Goal: Task Accomplishment & Management: Use online tool/utility

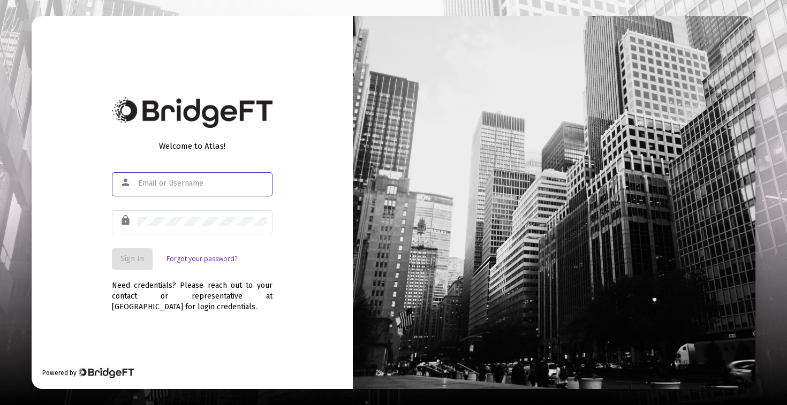
click at [217, 188] on div at bounding box center [202, 183] width 129 height 26
type input "[PERSON_NAME][EMAIL_ADDRESS][DOMAIN_NAME]"
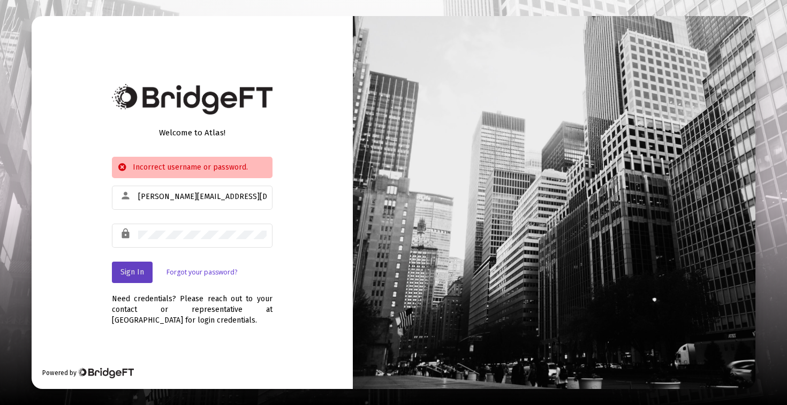
click at [129, 275] on span "Sign In" at bounding box center [132, 272] width 24 height 9
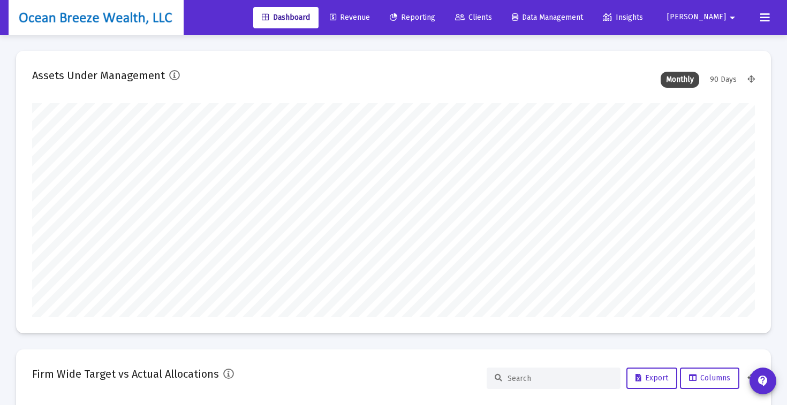
type input "[DATE]"
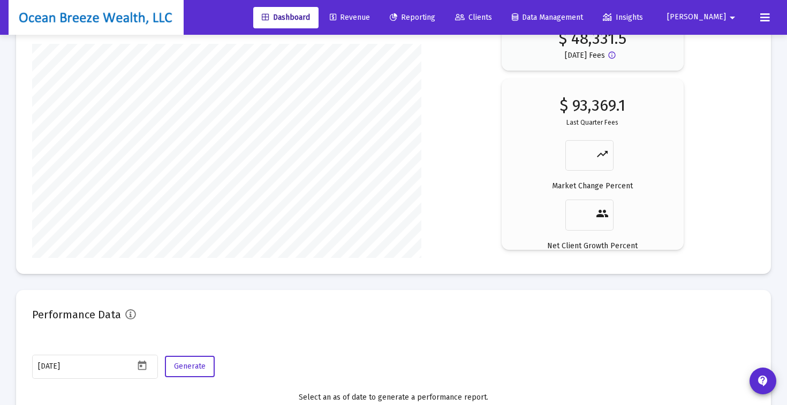
scroll to position [1700, 0]
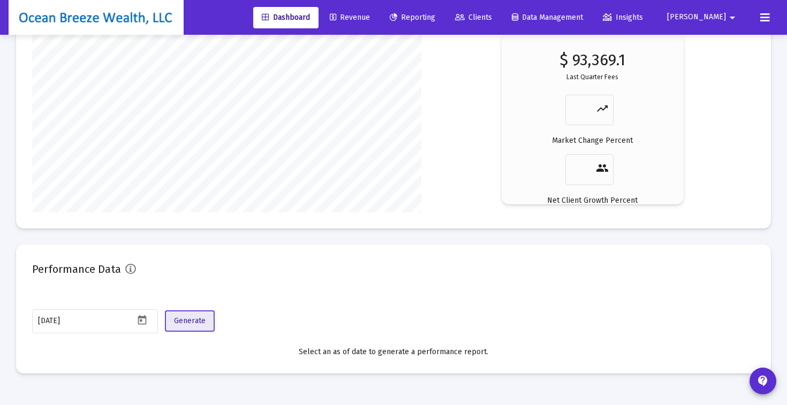
click at [196, 318] on span "Generate" at bounding box center [190, 320] width 32 height 9
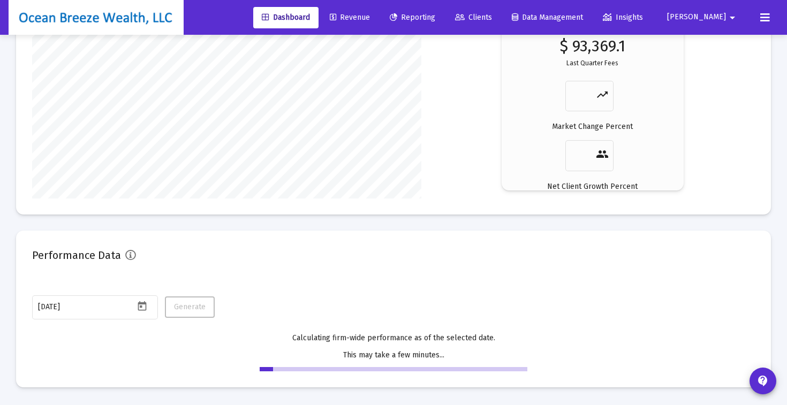
scroll to position [1716, 0]
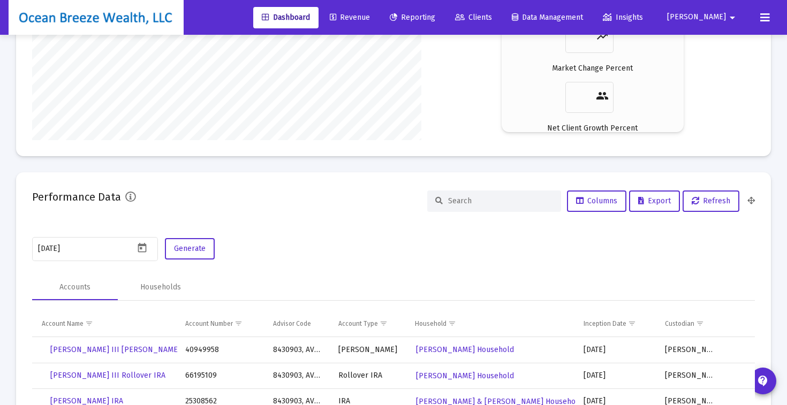
scroll to position [1897, 0]
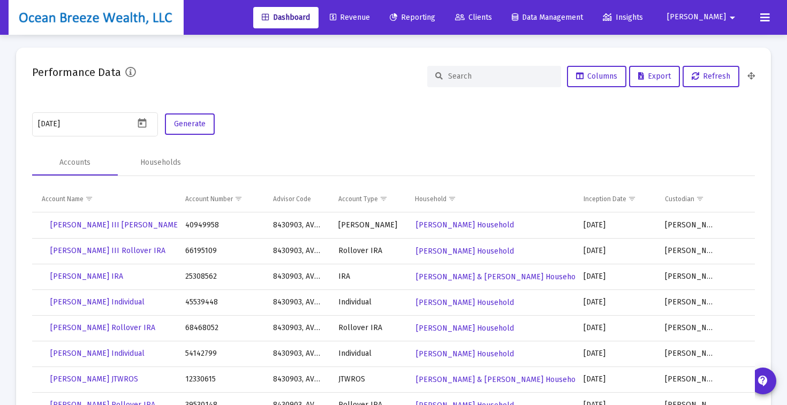
click at [477, 77] on input at bounding box center [500, 76] width 105 height 9
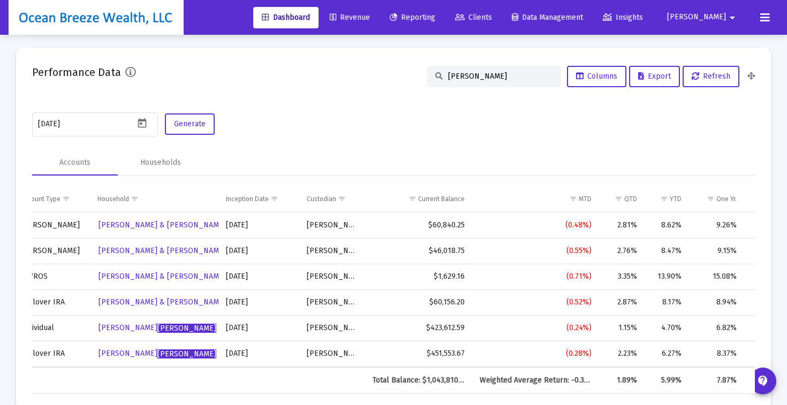
scroll to position [0, 372]
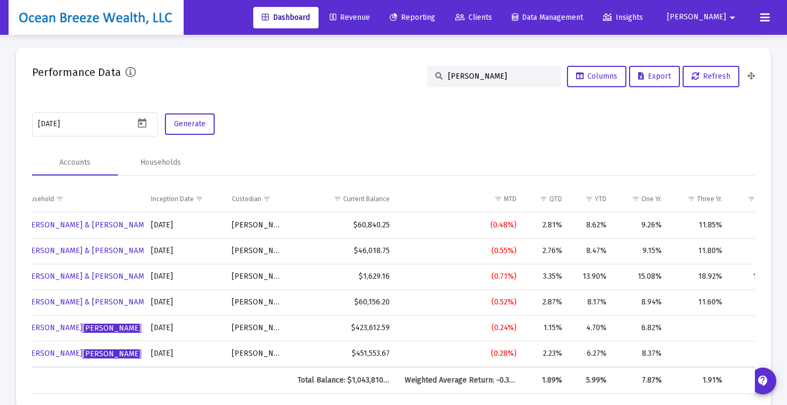
click at [464, 74] on input "[PERSON_NAME]" at bounding box center [500, 76] width 105 height 9
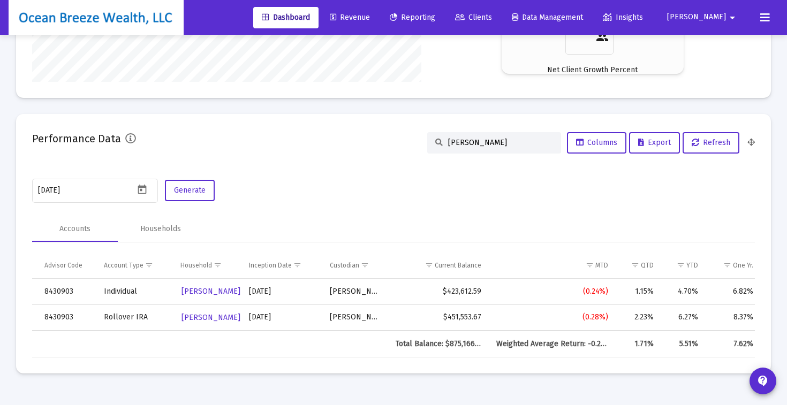
scroll to position [0, 0]
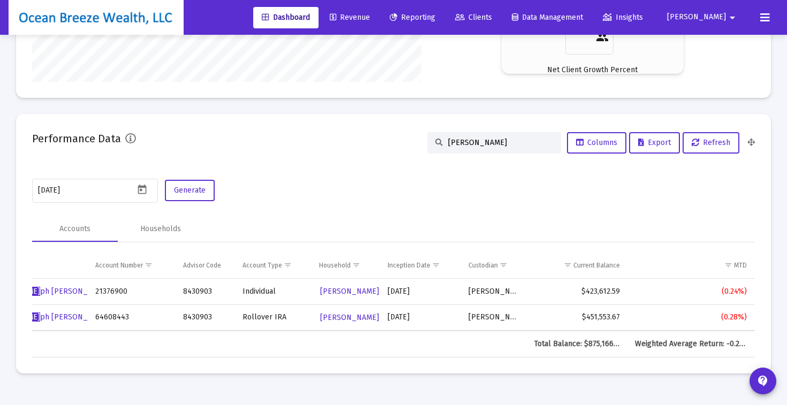
type input "[PERSON_NAME]"
